Goal: Task Accomplishment & Management: Manage account settings

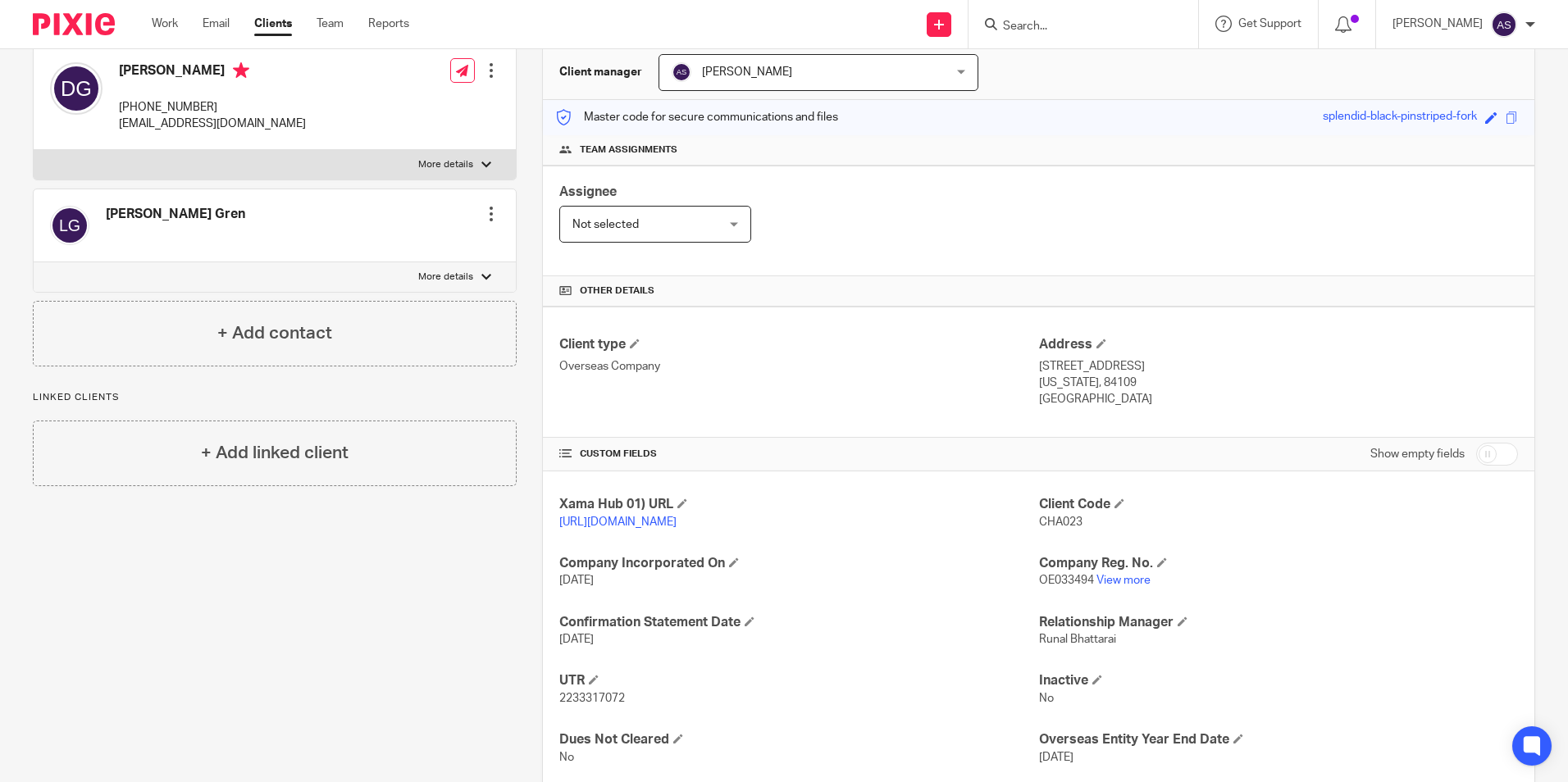
scroll to position [164, 0]
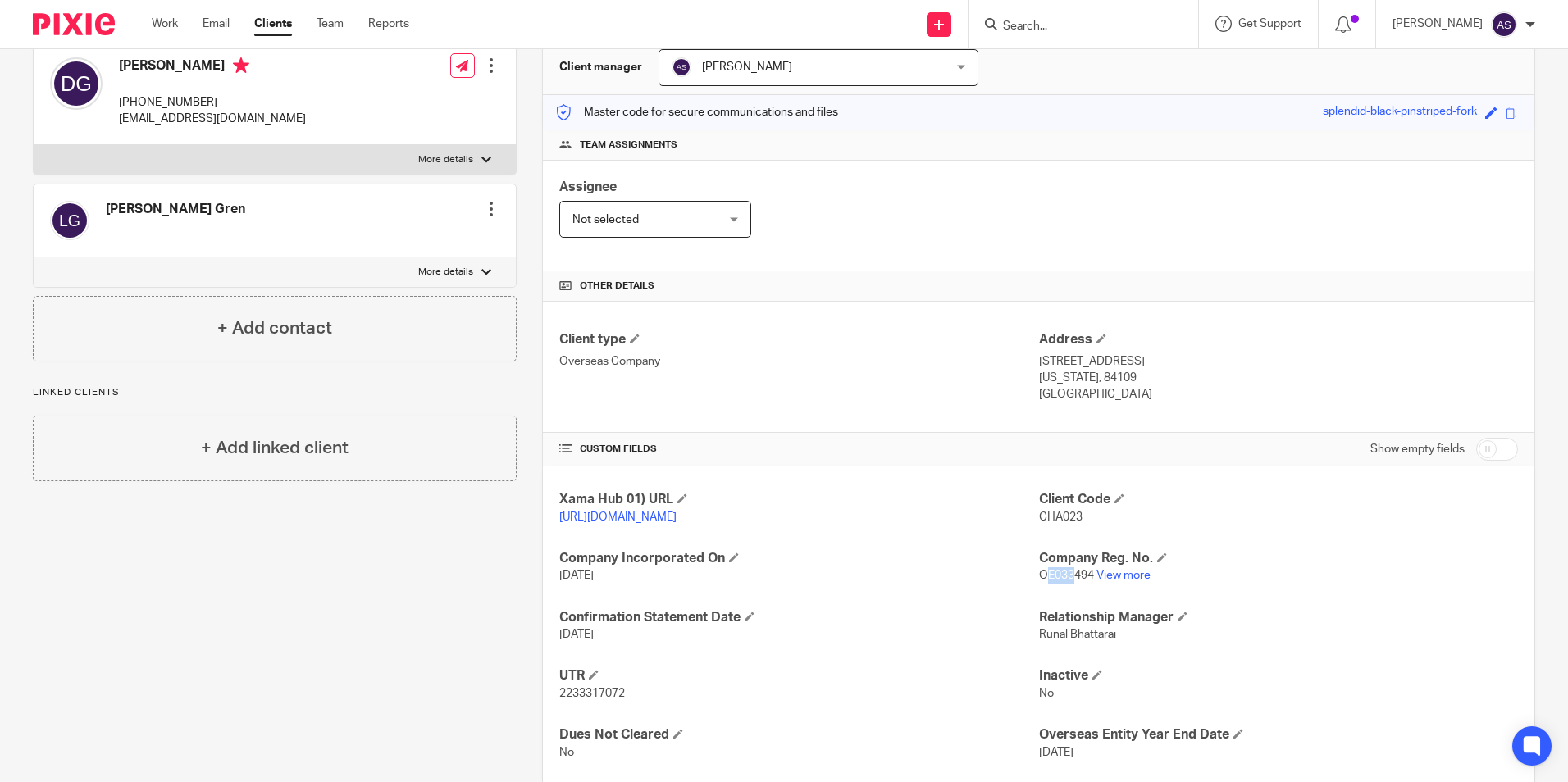
drag, startPoint x: 1038, startPoint y: 594, endPoint x: 1066, endPoint y: 597, distance: 28.2
click at [1066, 582] on span "OE033494" at bounding box center [1066, 575] width 55 height 11
drag, startPoint x: 552, startPoint y: 713, endPoint x: 675, endPoint y: 710, distance: 123.0
click at [664, 714] on div "Xama Hub 01) URL https://platform.xamatech.com/portal/crm/clients/b2f7b400-566c…" at bounding box center [1038, 626] width 991 height 319
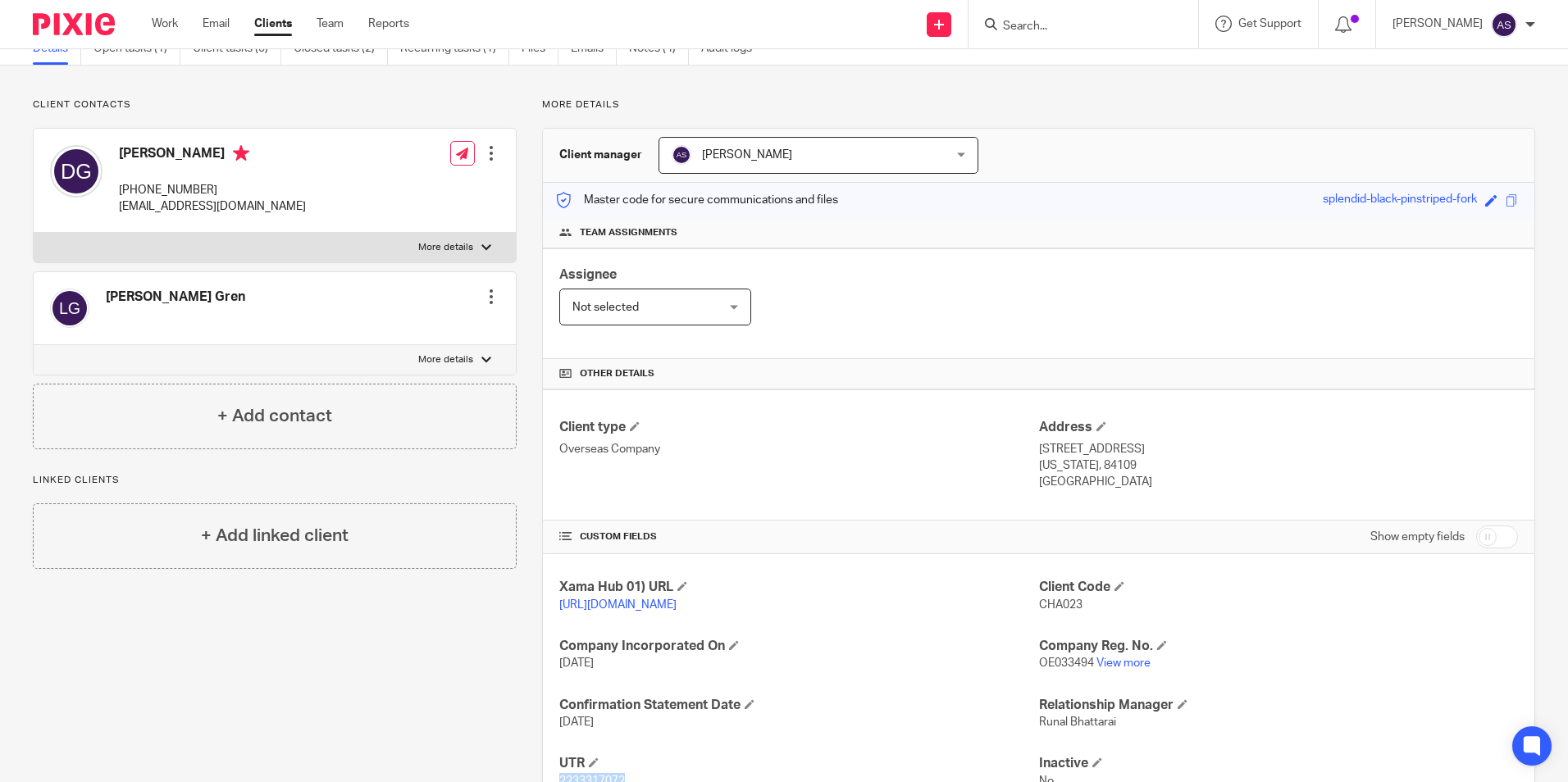
scroll to position [0, 0]
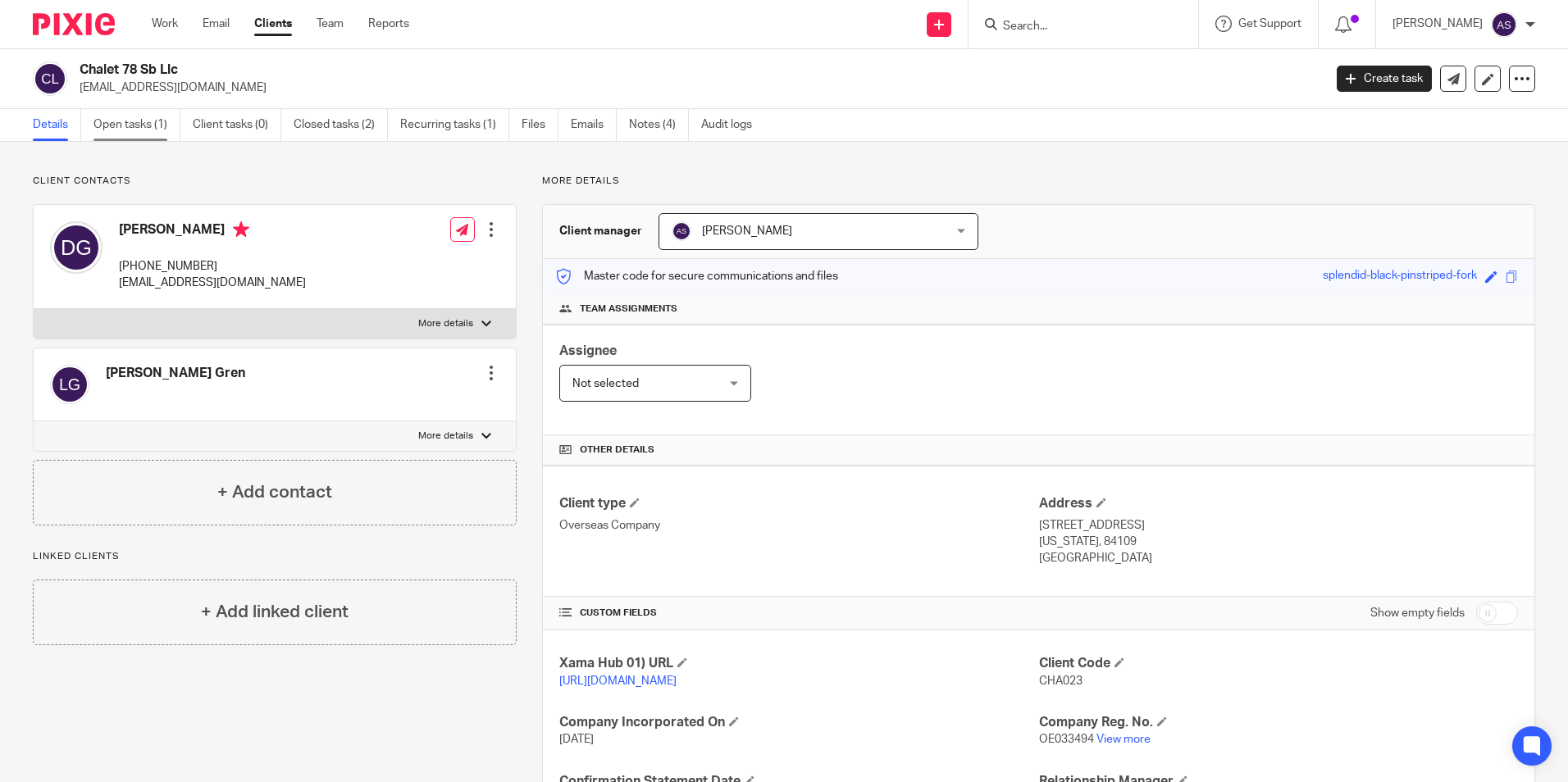
drag, startPoint x: 125, startPoint y: 138, endPoint x: 120, endPoint y: 128, distance: 11.2
click at [125, 138] on link "Open tasks (1)" at bounding box center [137, 125] width 87 height 32
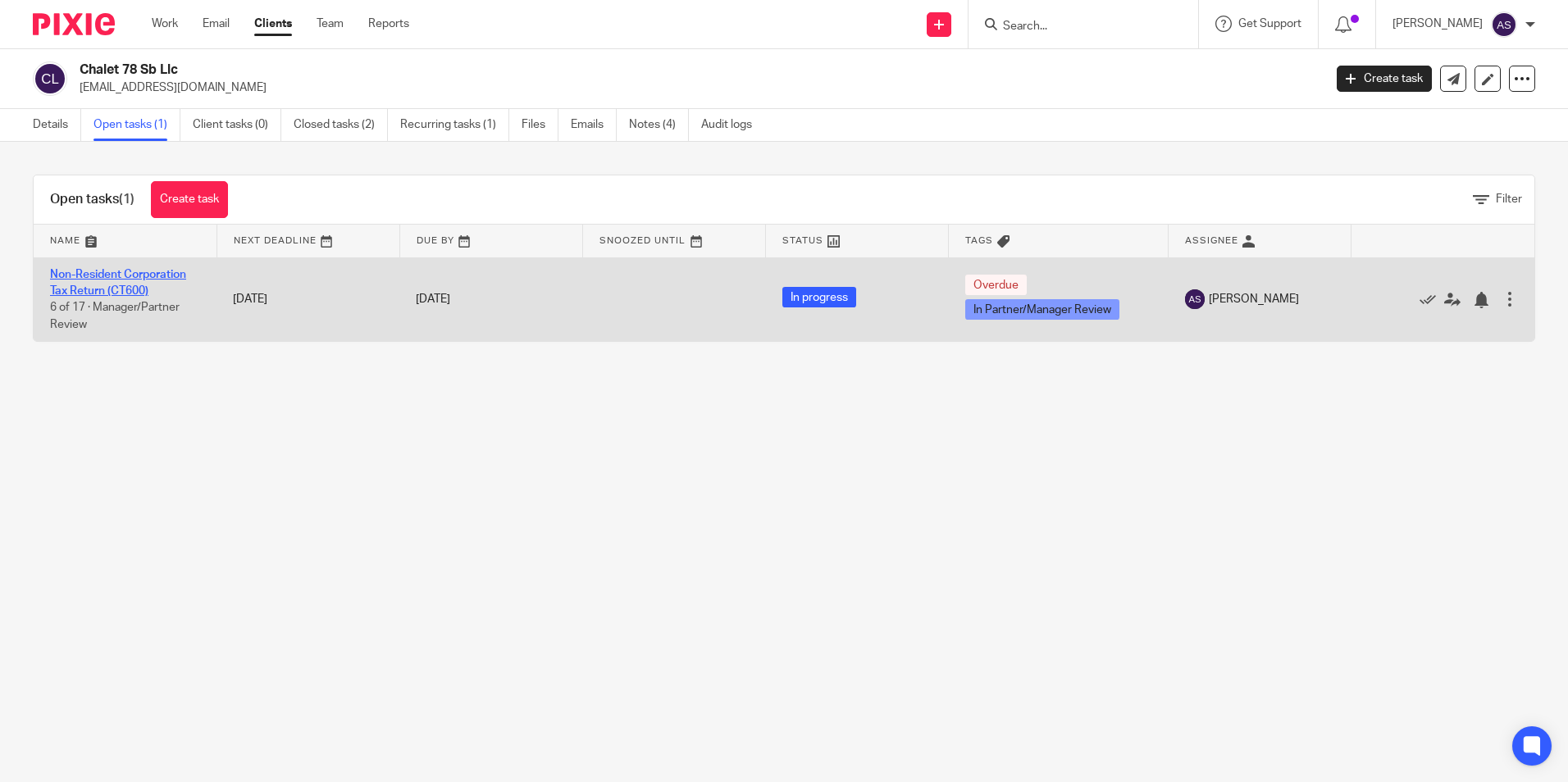
click at [126, 286] on link "Non-Resident Corporation Tax Return (CT600)" at bounding box center [119, 282] width 136 height 28
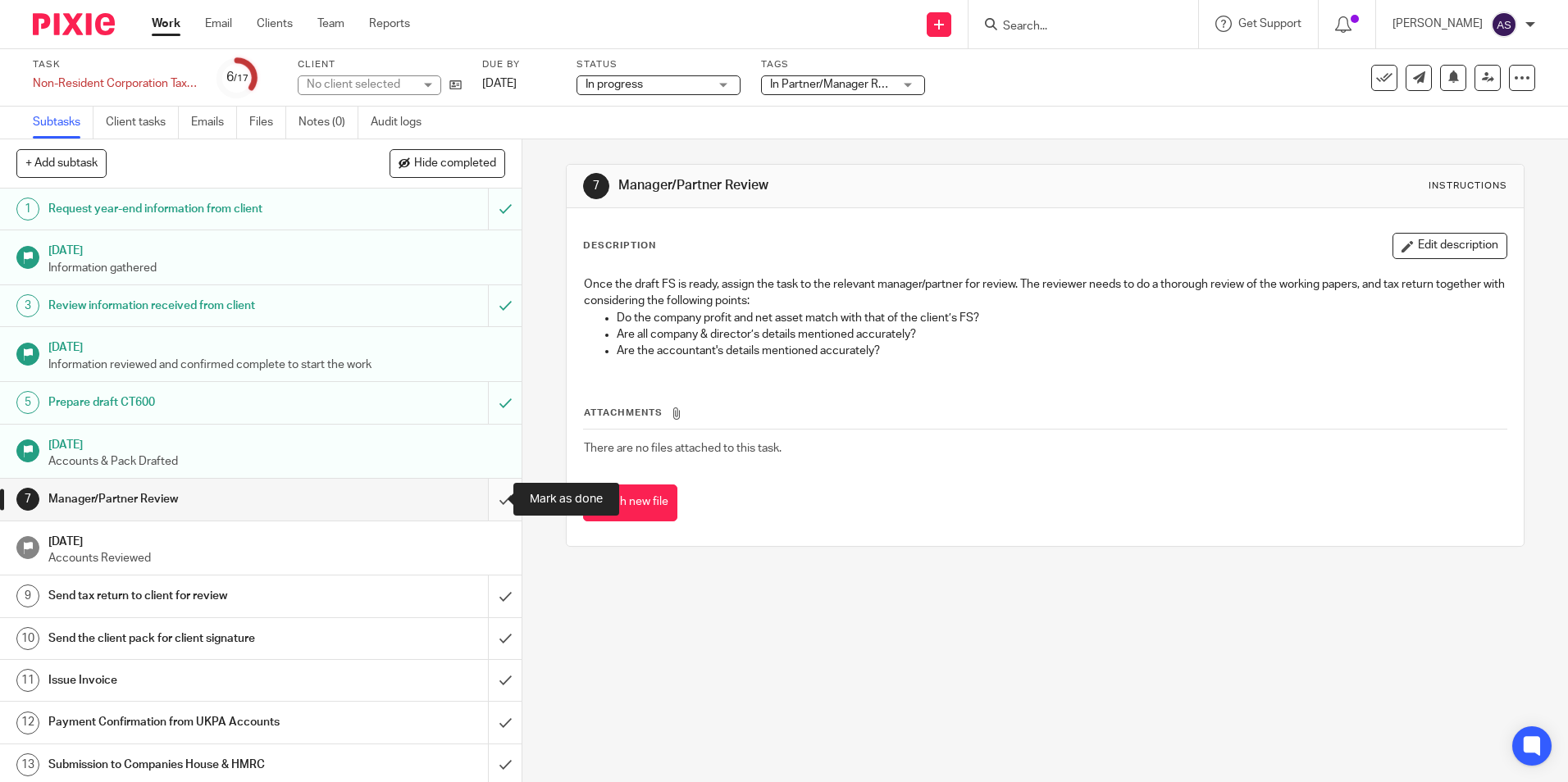
click at [476, 500] on input "submit" at bounding box center [260, 499] width 521 height 41
click at [1483, 78] on link at bounding box center [1488, 78] width 26 height 26
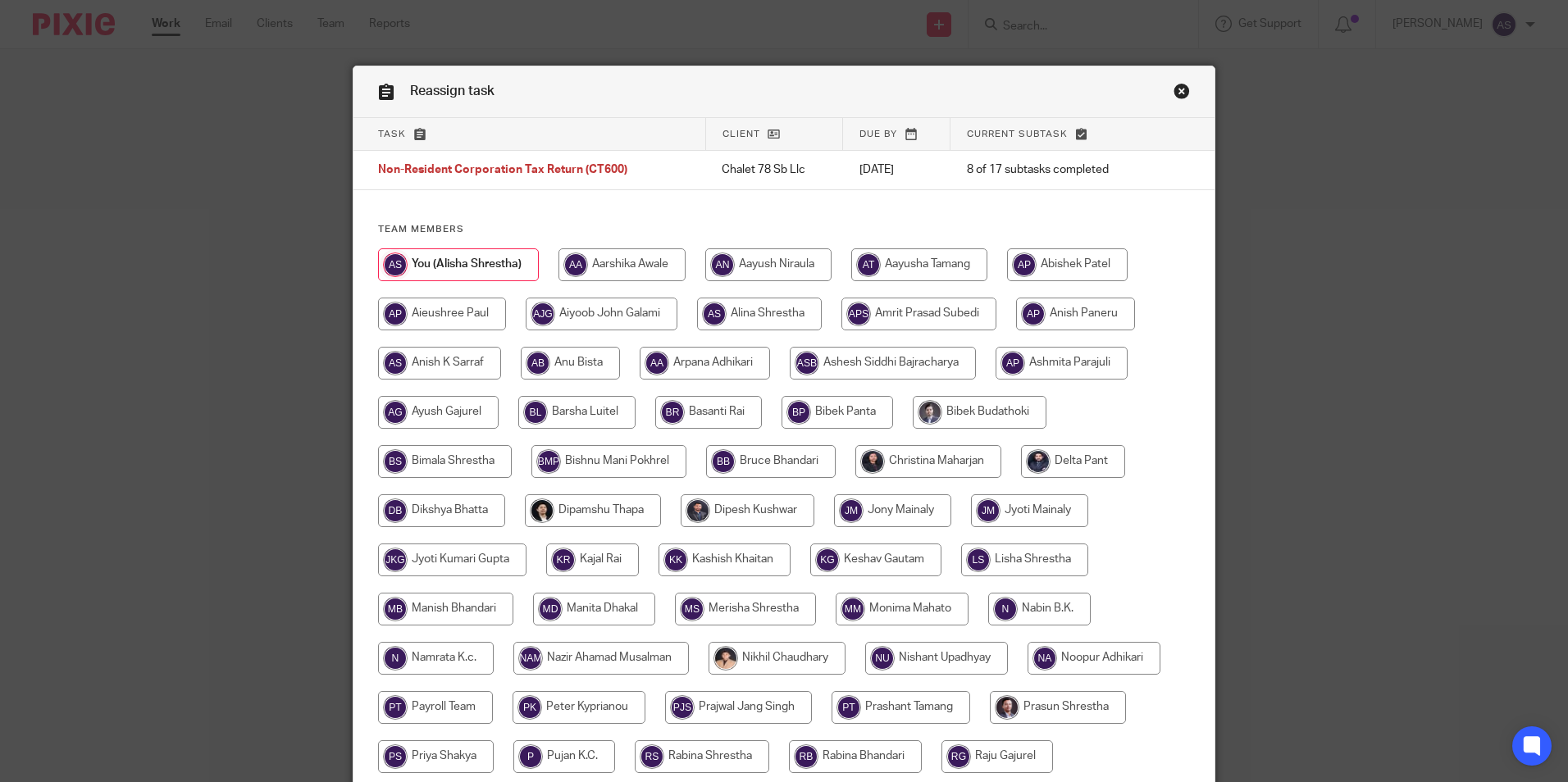
click at [927, 463] on input "radio" at bounding box center [928, 461] width 146 height 32
radio input "true"
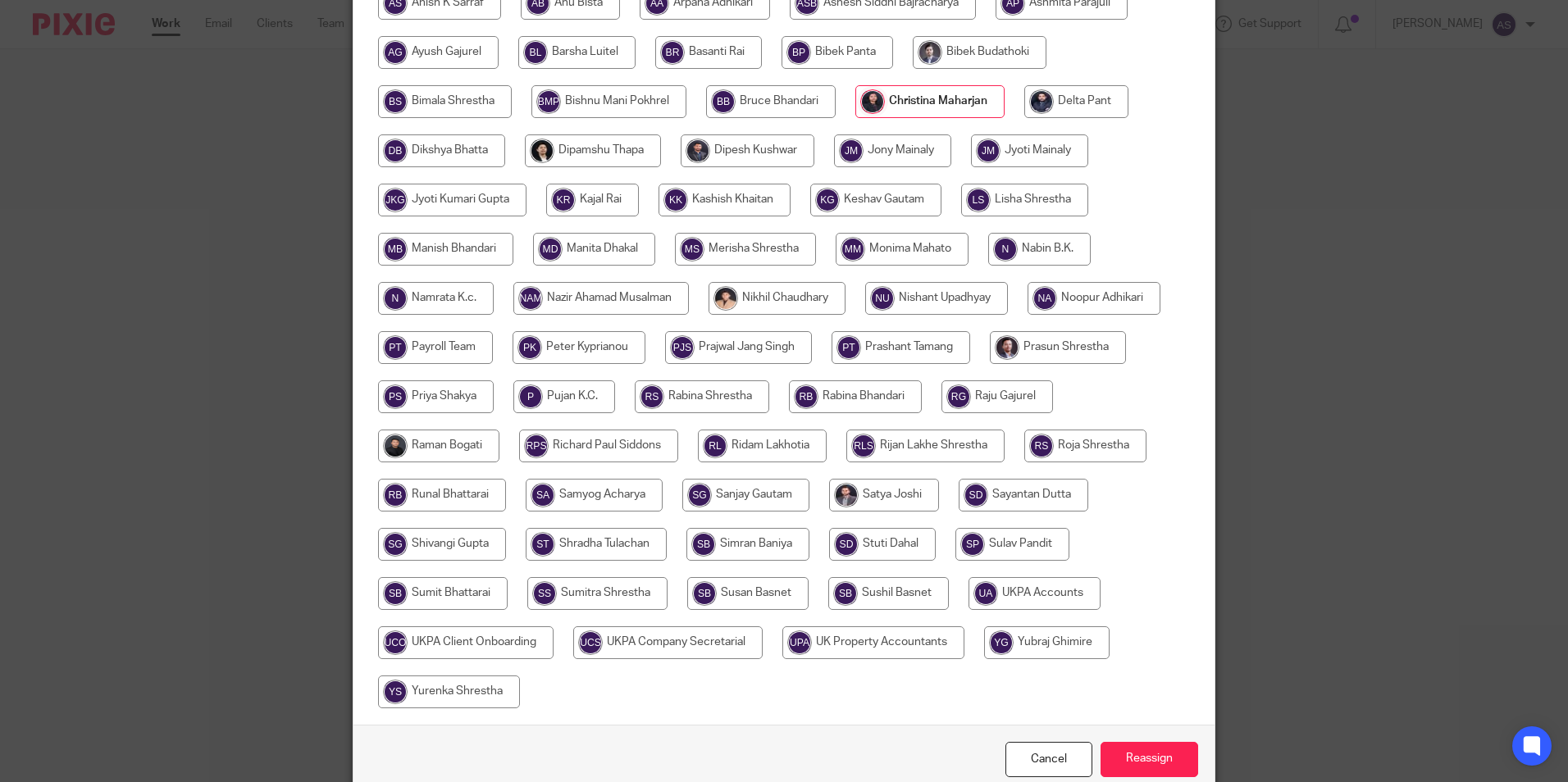
scroll to position [437, 0]
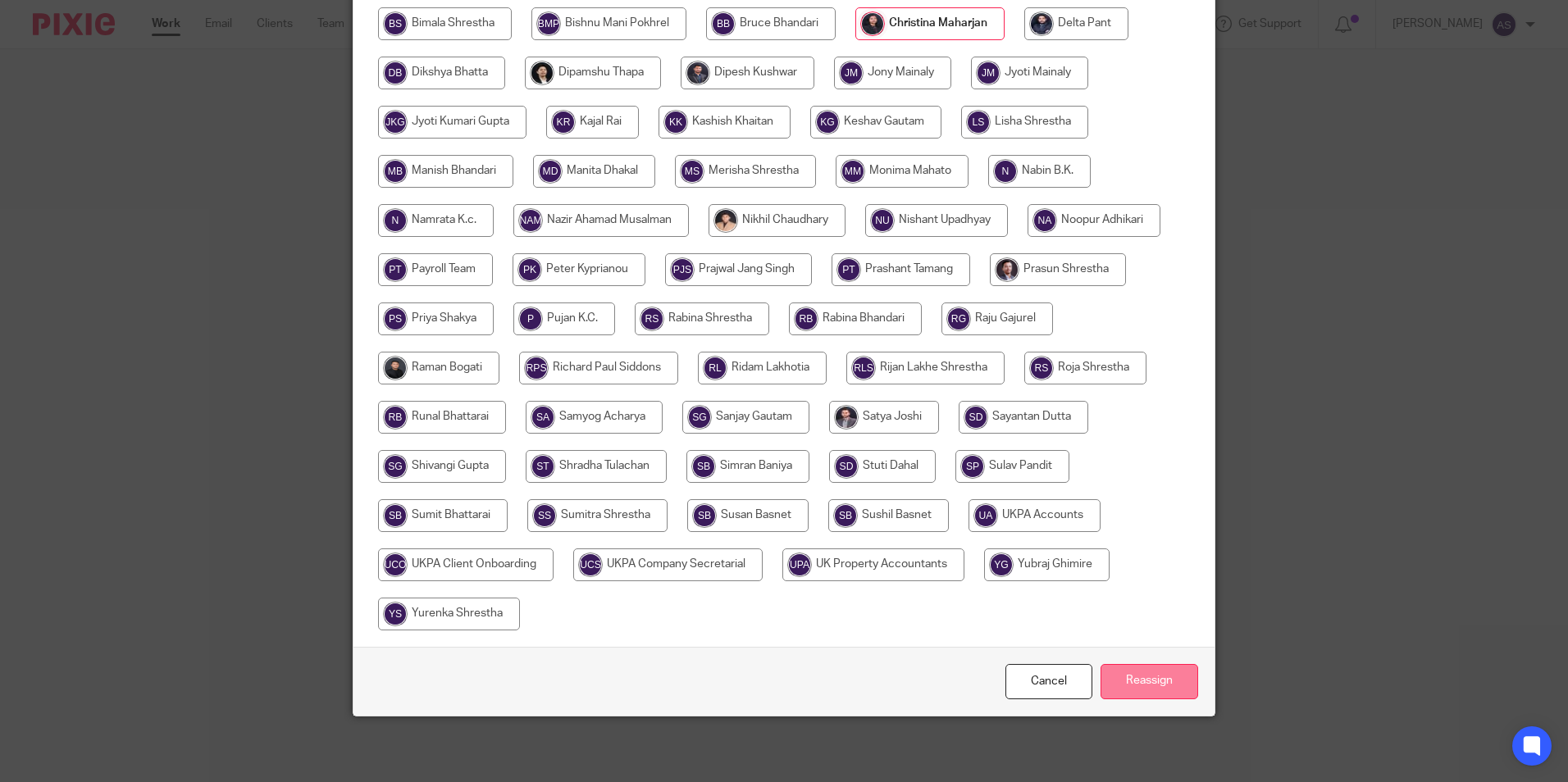
click at [1121, 684] on input "Reassign" at bounding box center [1149, 681] width 97 height 35
